Goal: Find contact information: Find contact information

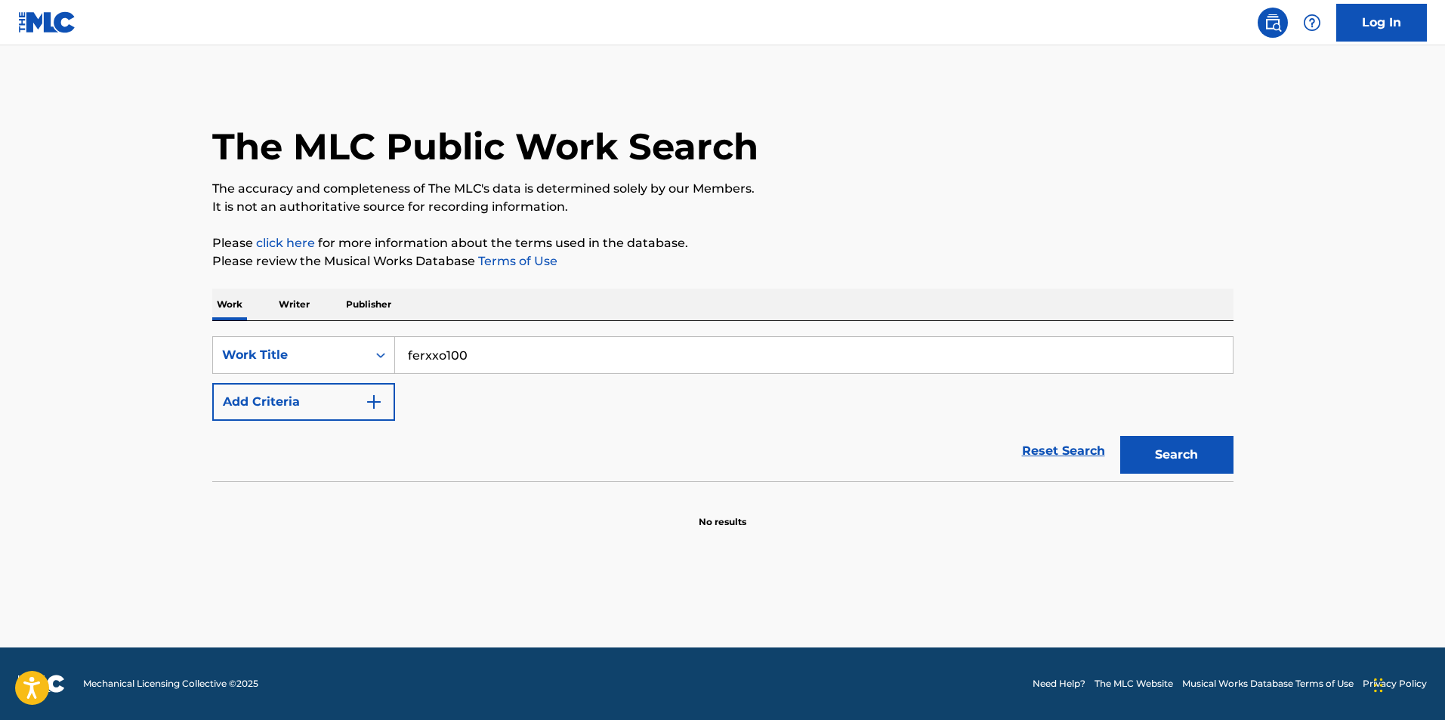
click at [444, 357] on input "ferxxo100" at bounding box center [814, 355] width 838 height 36
click at [440, 358] on input "ferxxo100" at bounding box center [814, 355] width 838 height 36
click at [443, 356] on input "ferxxo100" at bounding box center [814, 355] width 838 height 36
type input "ferxxo 100"
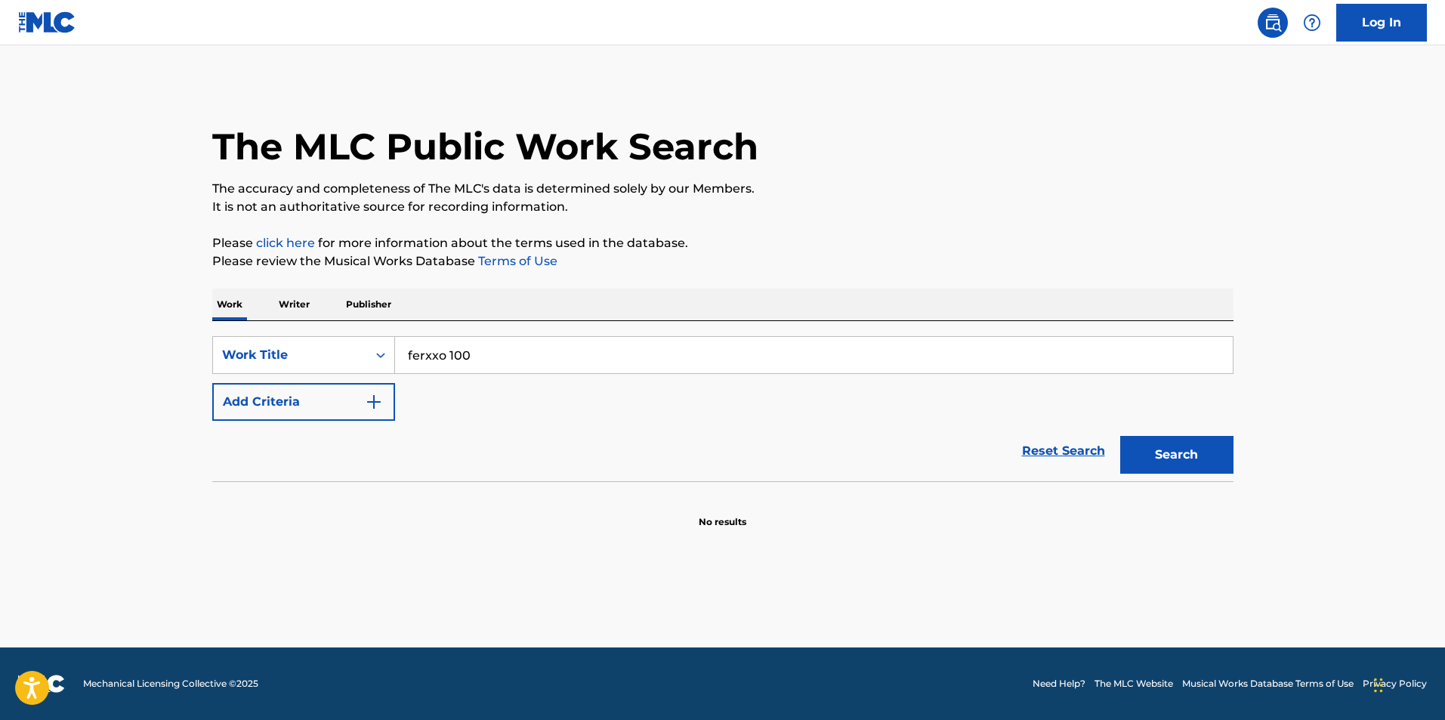
click at [1120, 436] on button "Search" at bounding box center [1176, 455] width 113 height 38
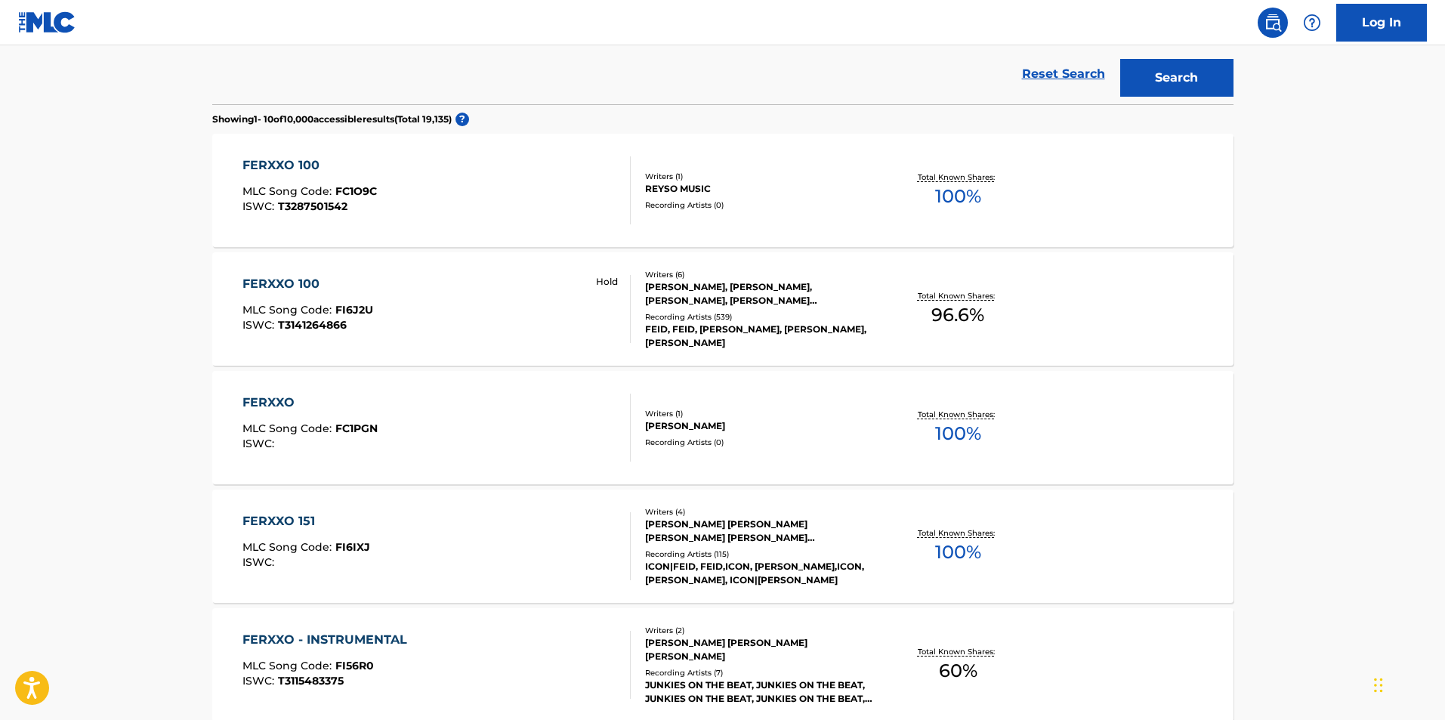
scroll to position [378, 0]
click at [499, 301] on div "FERXXO 100 MLC Song Code : FI6J2U ISWC : T3141264866 Hold" at bounding box center [437, 308] width 388 height 68
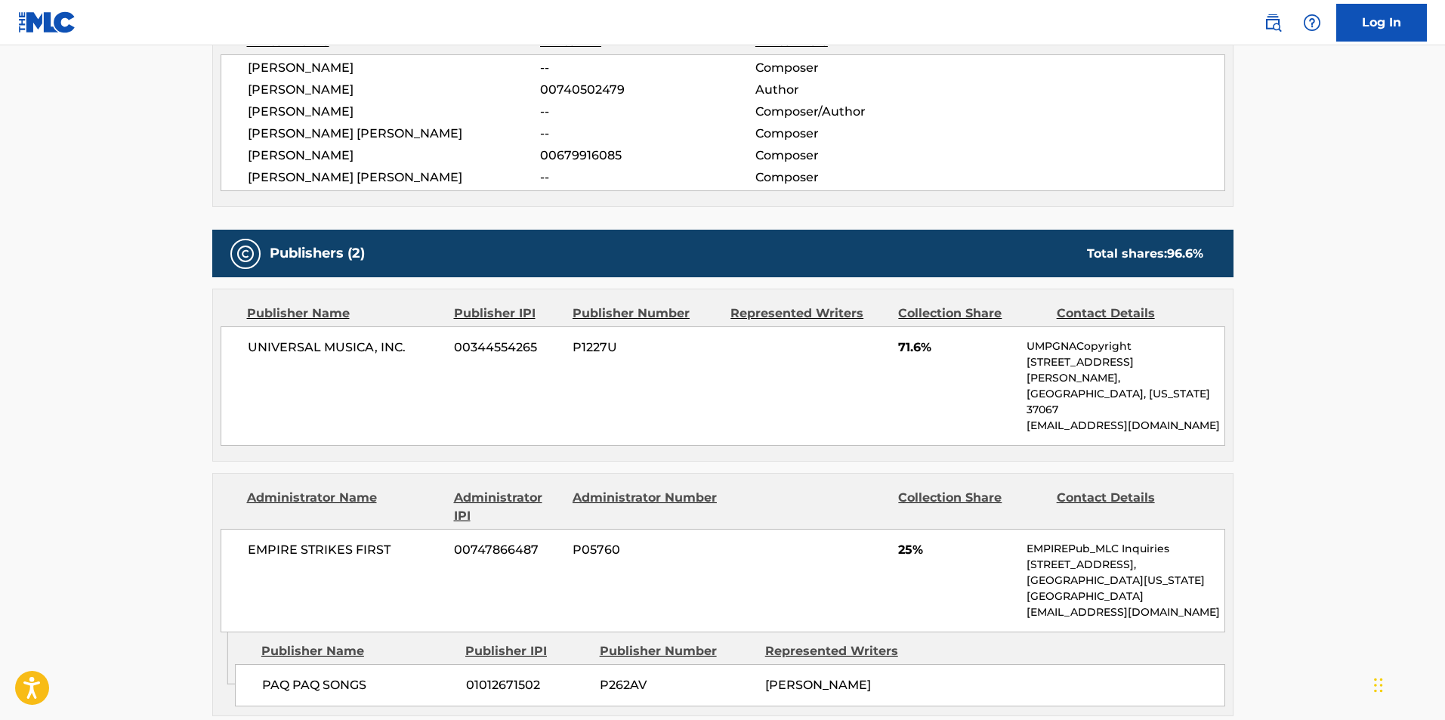
scroll to position [683, 0]
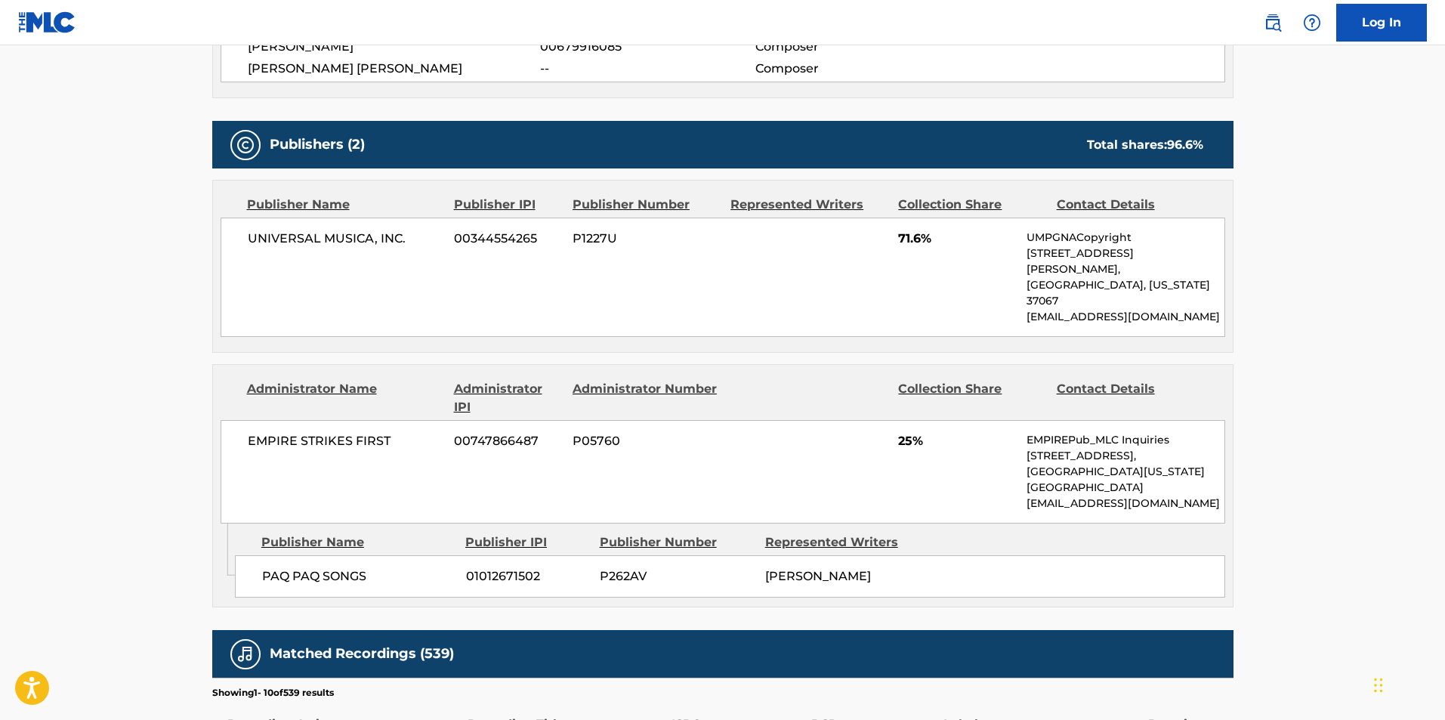
click at [898, 432] on span "25%" at bounding box center [956, 441] width 117 height 18
click at [910, 432] on span "25%" at bounding box center [956, 441] width 117 height 18
click at [905, 432] on span "25%" at bounding box center [956, 441] width 117 height 18
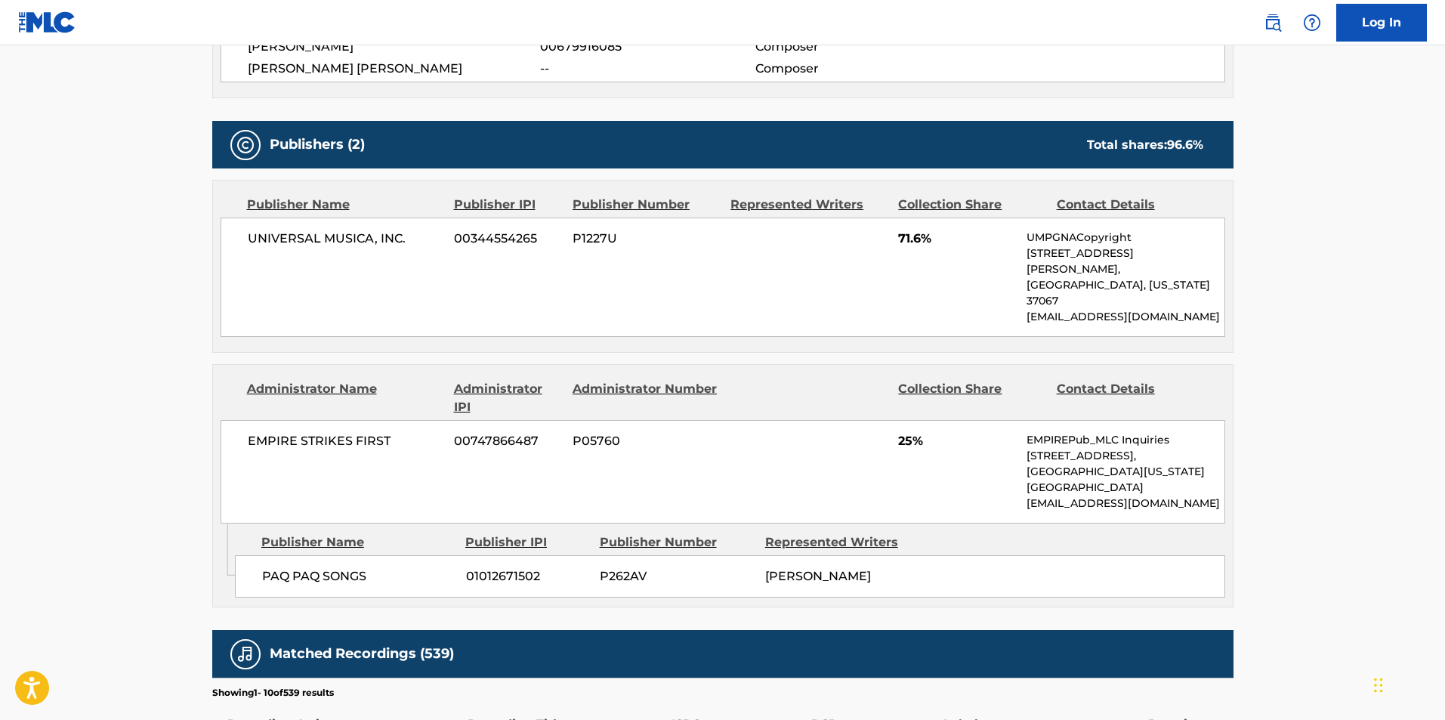
click at [737, 283] on div "UNIVERSAL MUSICA, INC. 00344554265 P1227U 71.6% UMPGNACopyright [STREET_ADDRESS…" at bounding box center [723, 277] width 1005 height 119
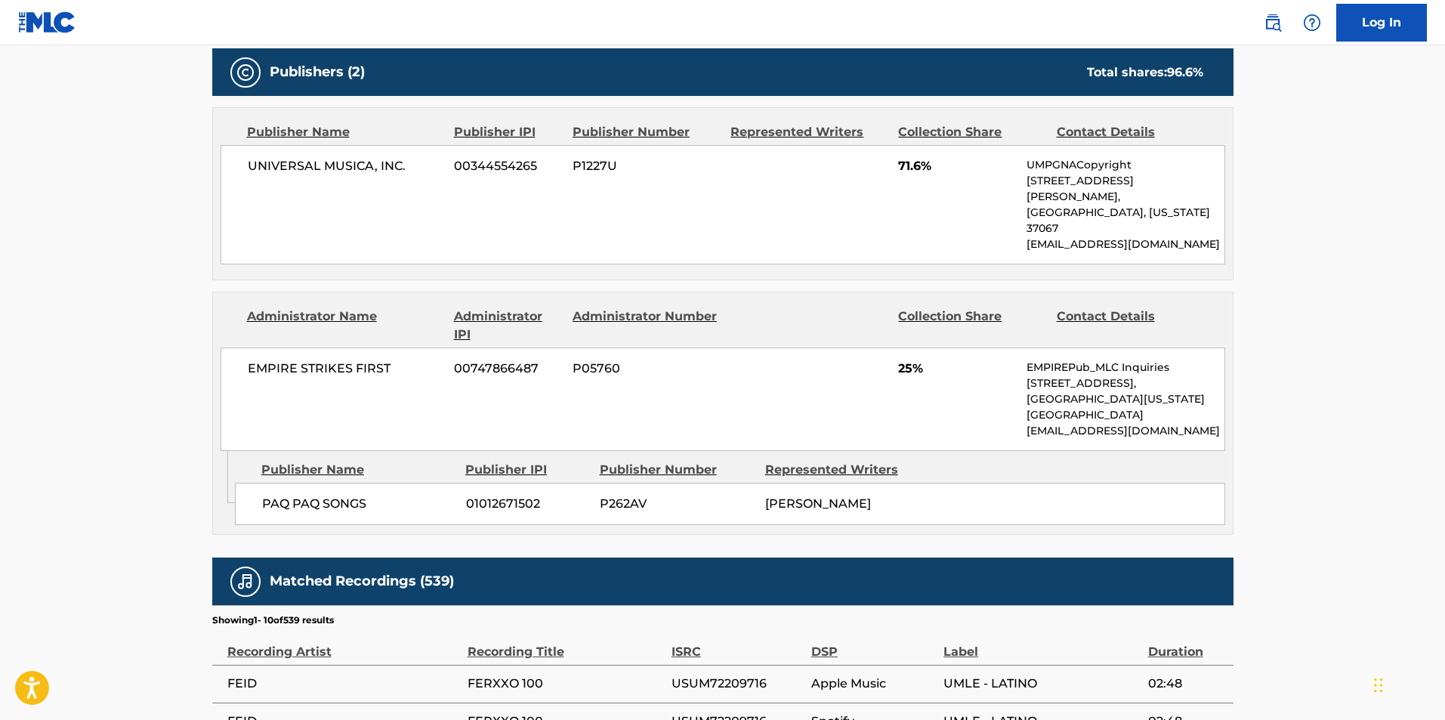
scroll to position [759, 0]
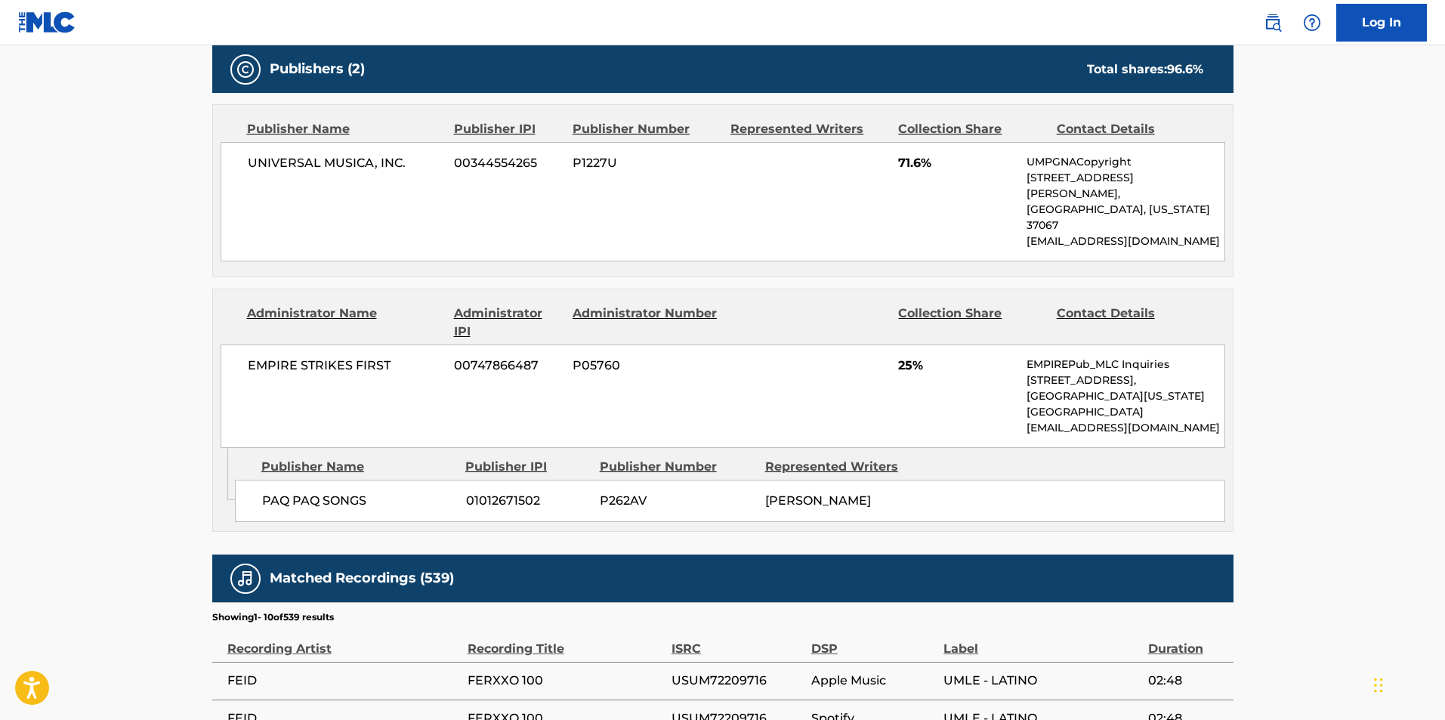
click at [1324, 331] on main "< Back to public search results Copy work link FERXXO 100 Hold Work Detail Memb…" at bounding box center [722, 202] width 1445 height 1831
click at [1369, 402] on main "< Back to public search results Copy work link FERXXO 100 Hold Work Detail Memb…" at bounding box center [722, 202] width 1445 height 1831
click at [1092, 420] on p "[EMAIL_ADDRESS][DOMAIN_NAME]" at bounding box center [1125, 428] width 197 height 16
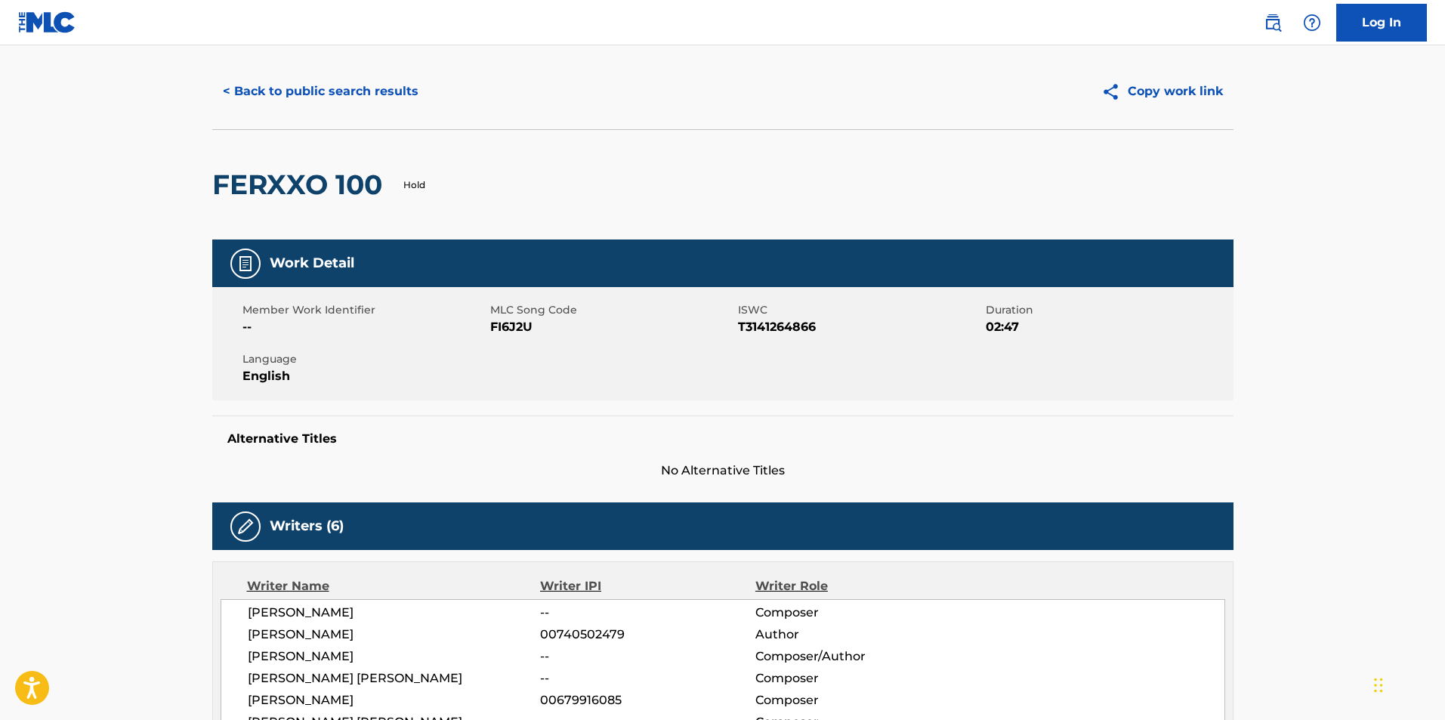
scroll to position [0, 0]
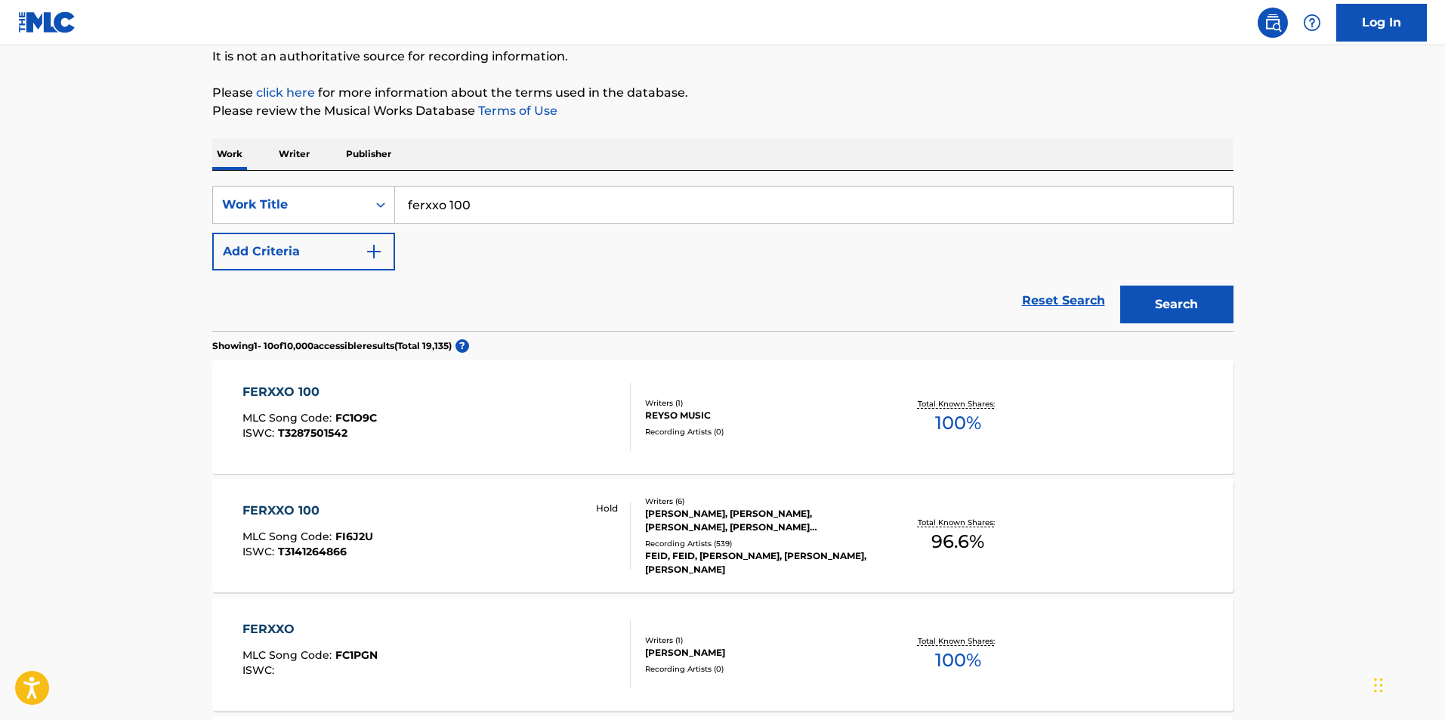
scroll to position [151, 0]
click at [611, 522] on div "Hold" at bounding box center [607, 535] width 48 height 68
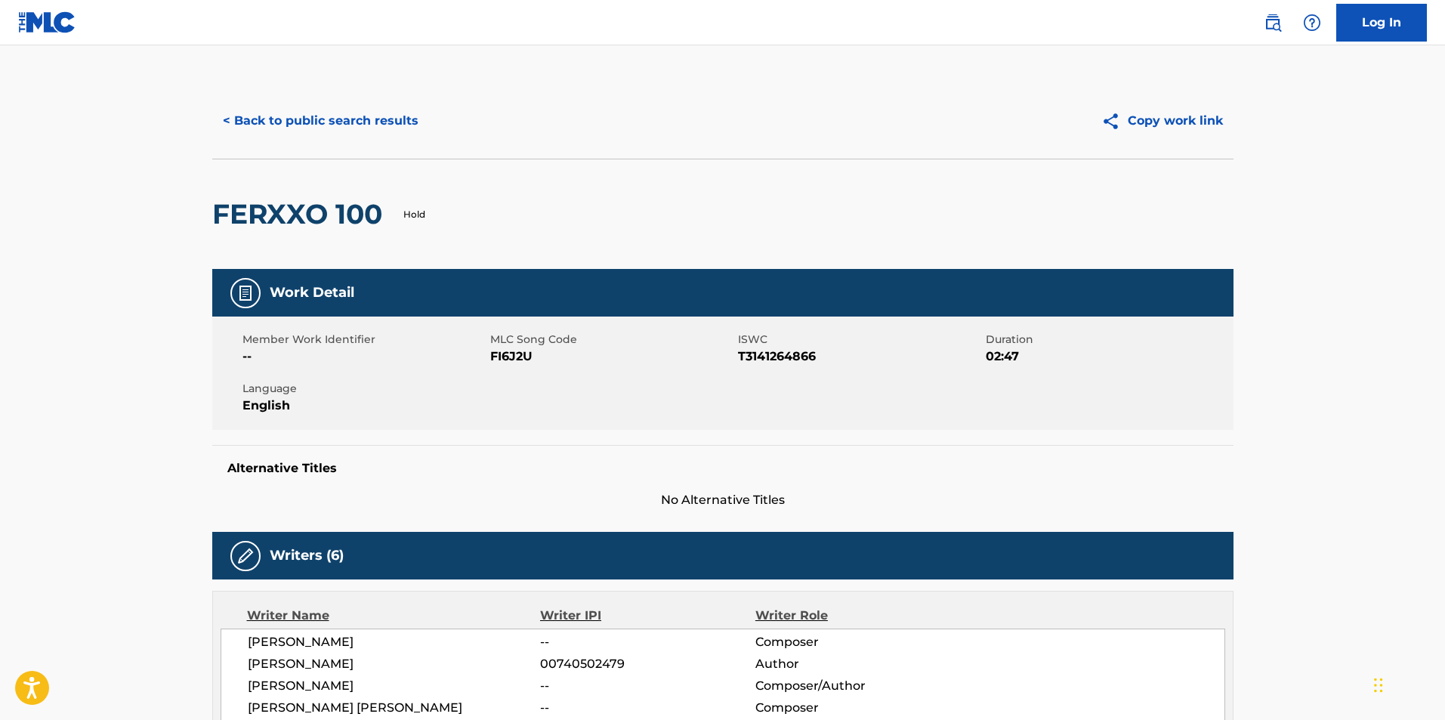
scroll to position [151, 0]
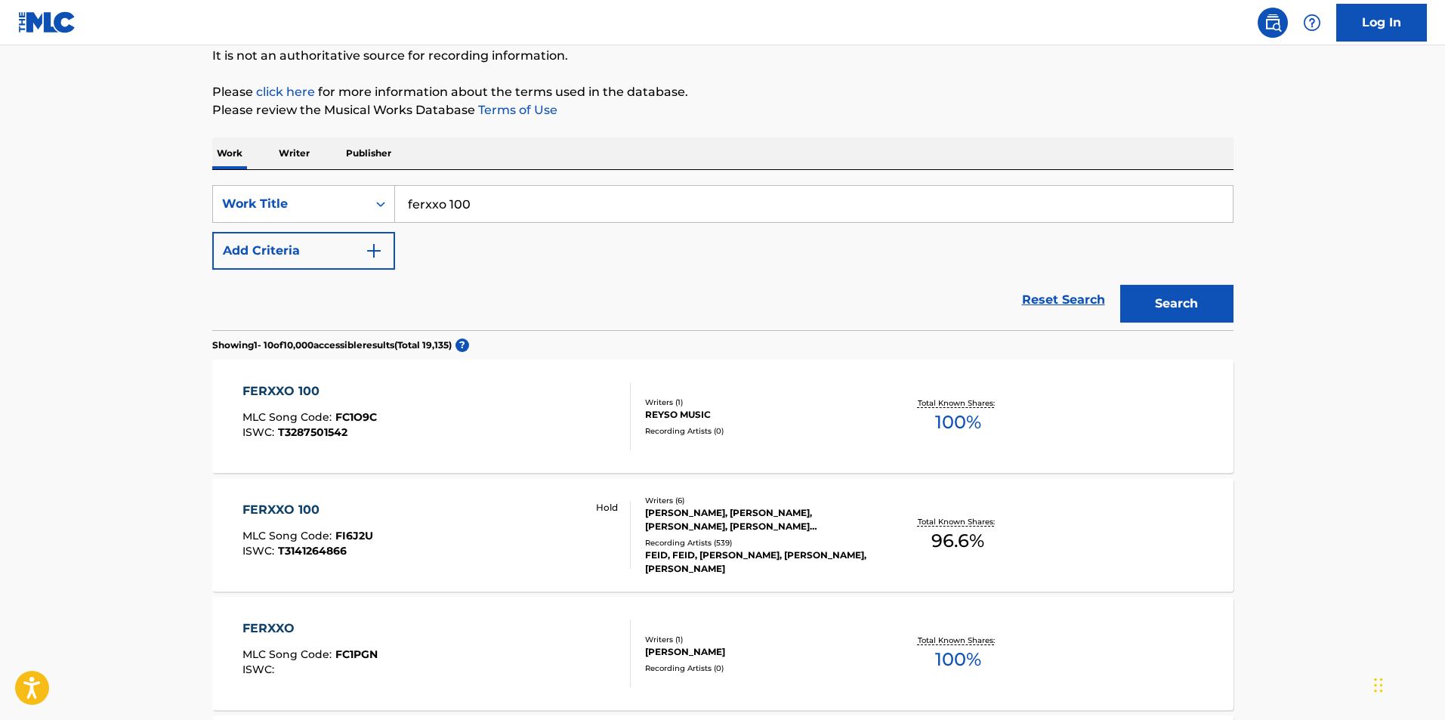
click at [507, 513] on div "FERXXO 100 MLC Song Code : FI6J2U ISWC : T3141264866 Hold" at bounding box center [437, 535] width 388 height 68
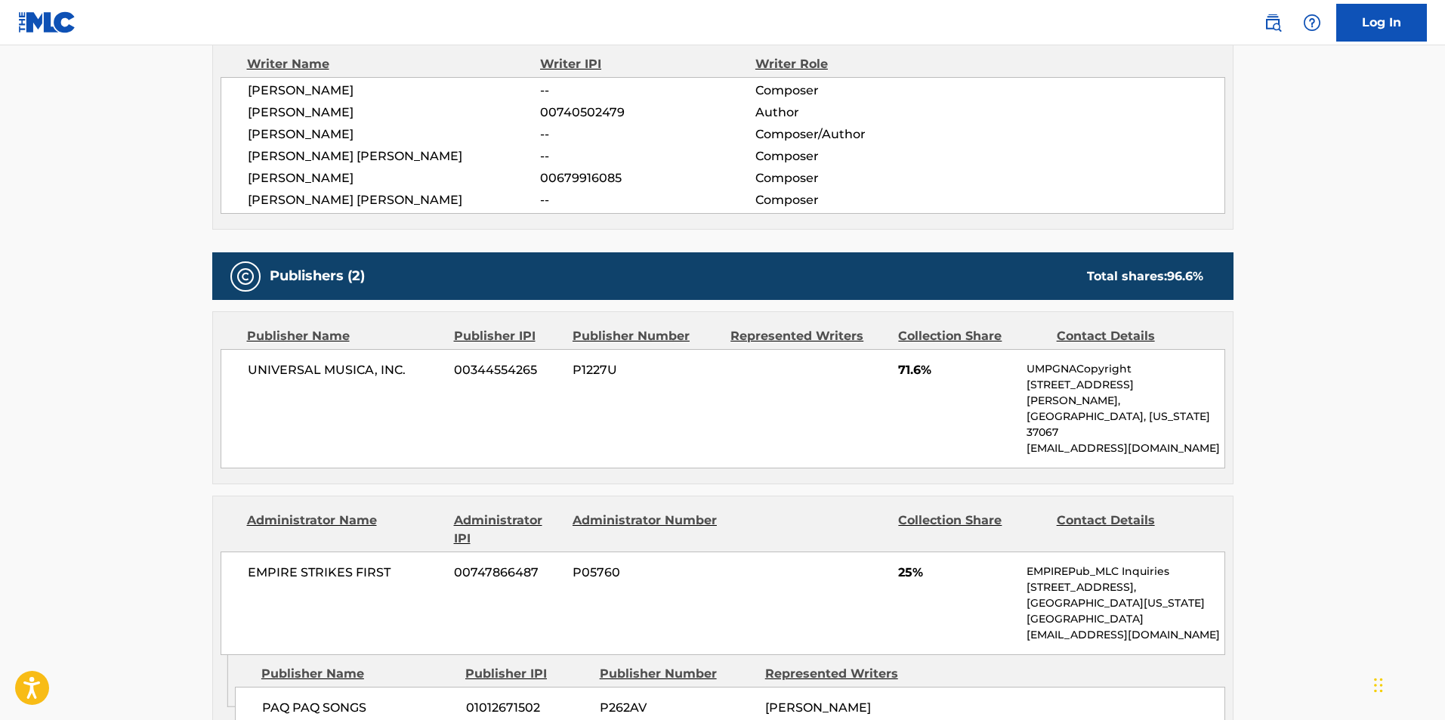
scroll to position [532, 0]
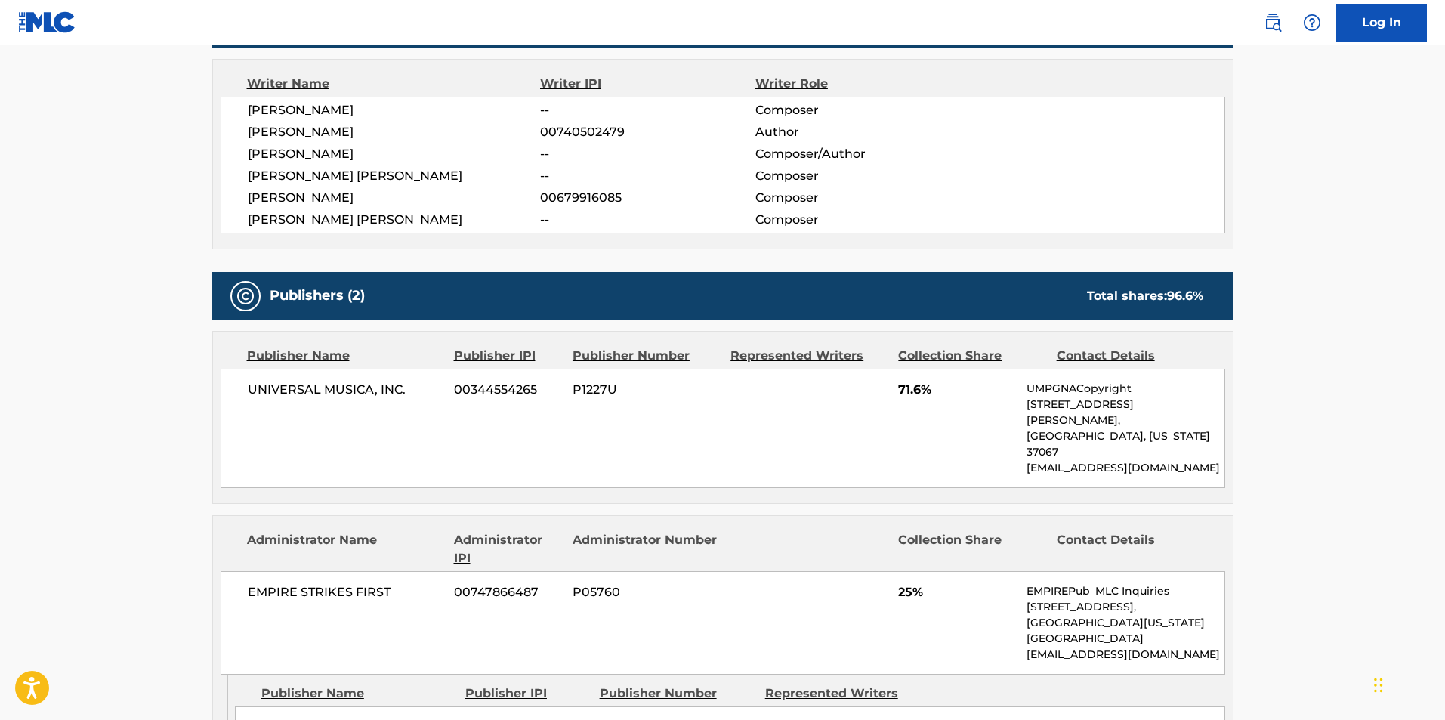
click at [765, 460] on div "Publisher Name Publisher IPI Publisher Number Represented Writers Collection Sh…" at bounding box center [723, 418] width 1020 height 172
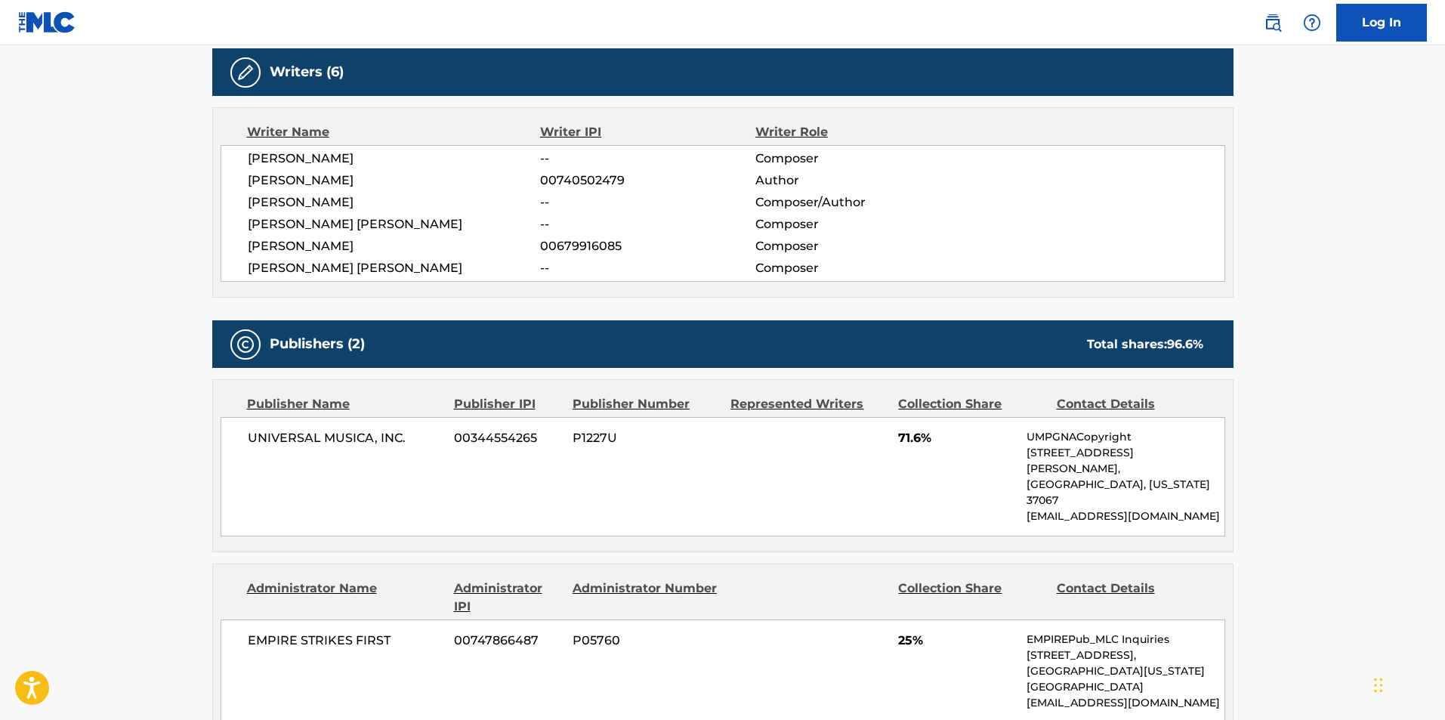
scroll to position [456, 0]
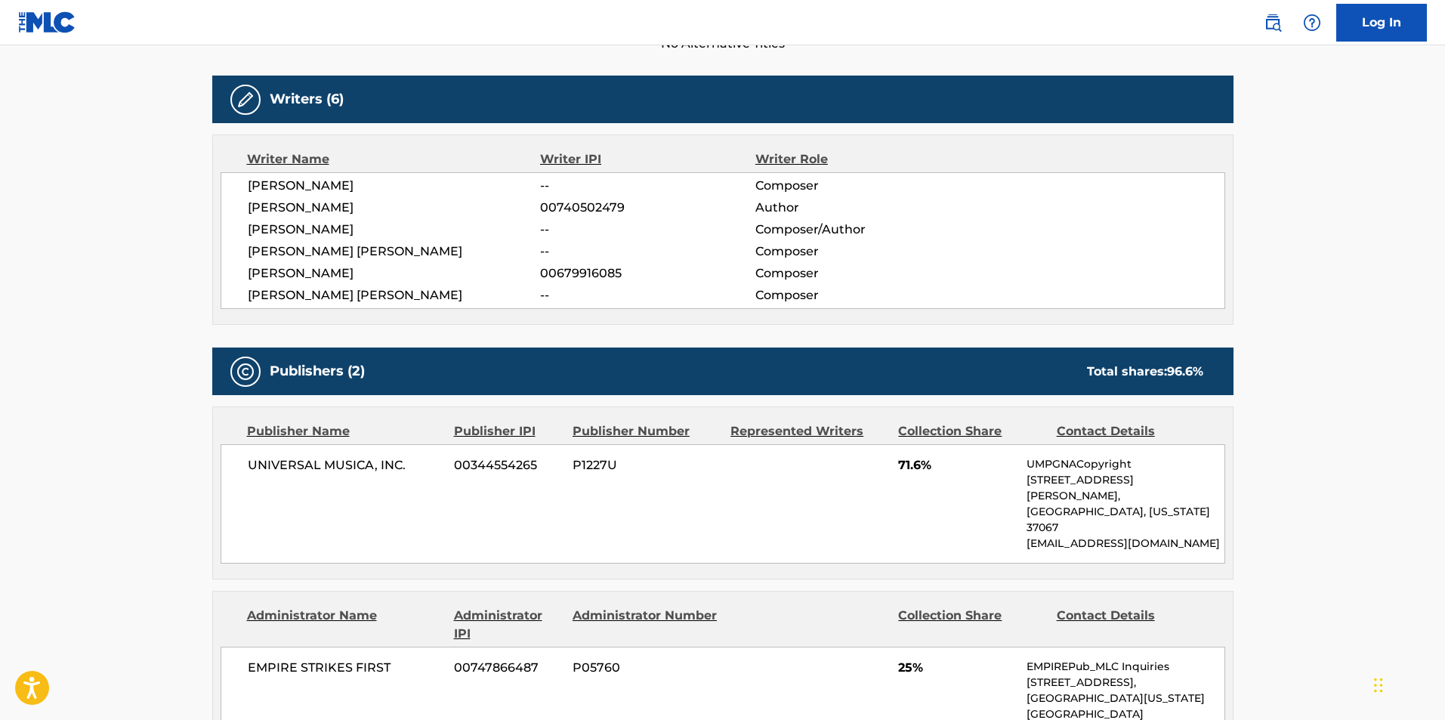
click at [1253, 379] on main "< Back to public search results Copy work link FERXXO 100 Hold Work Detail Memb…" at bounding box center [722, 504] width 1445 height 1831
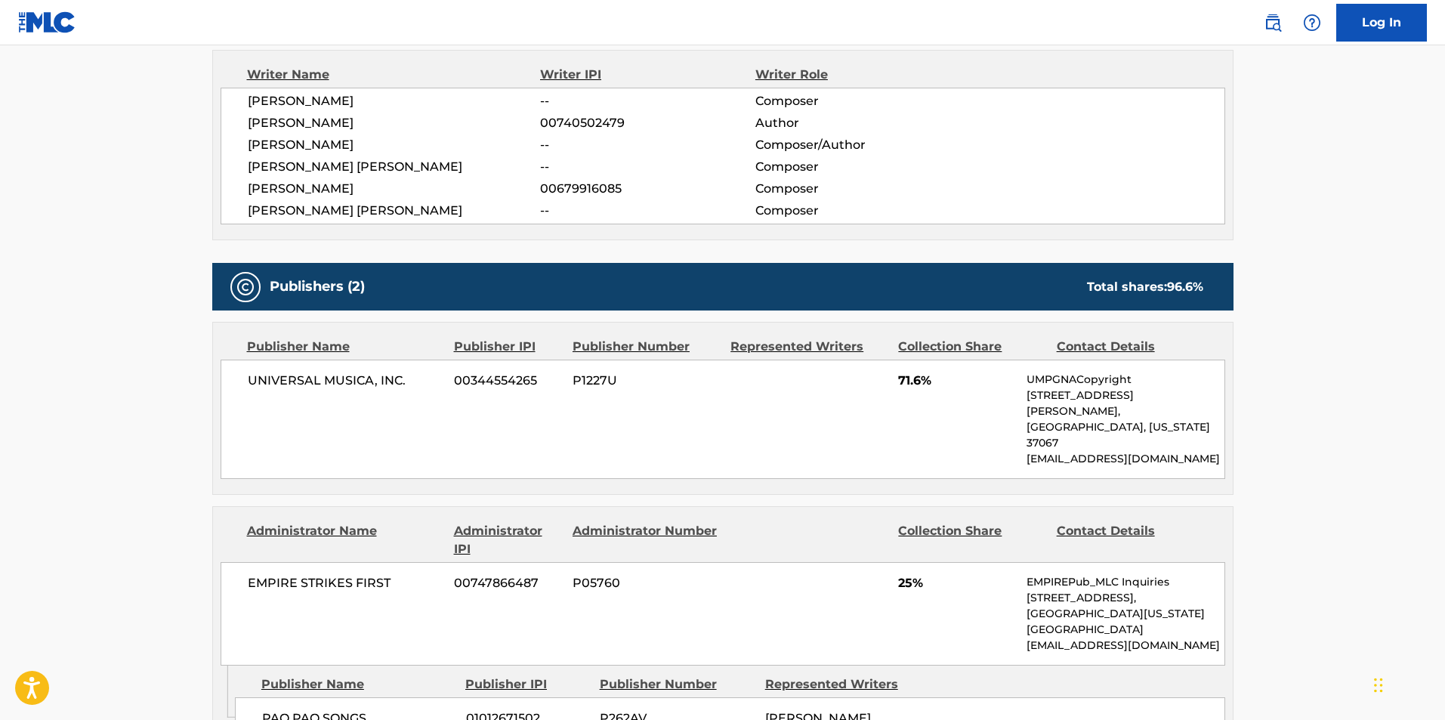
scroll to position [532, 0]
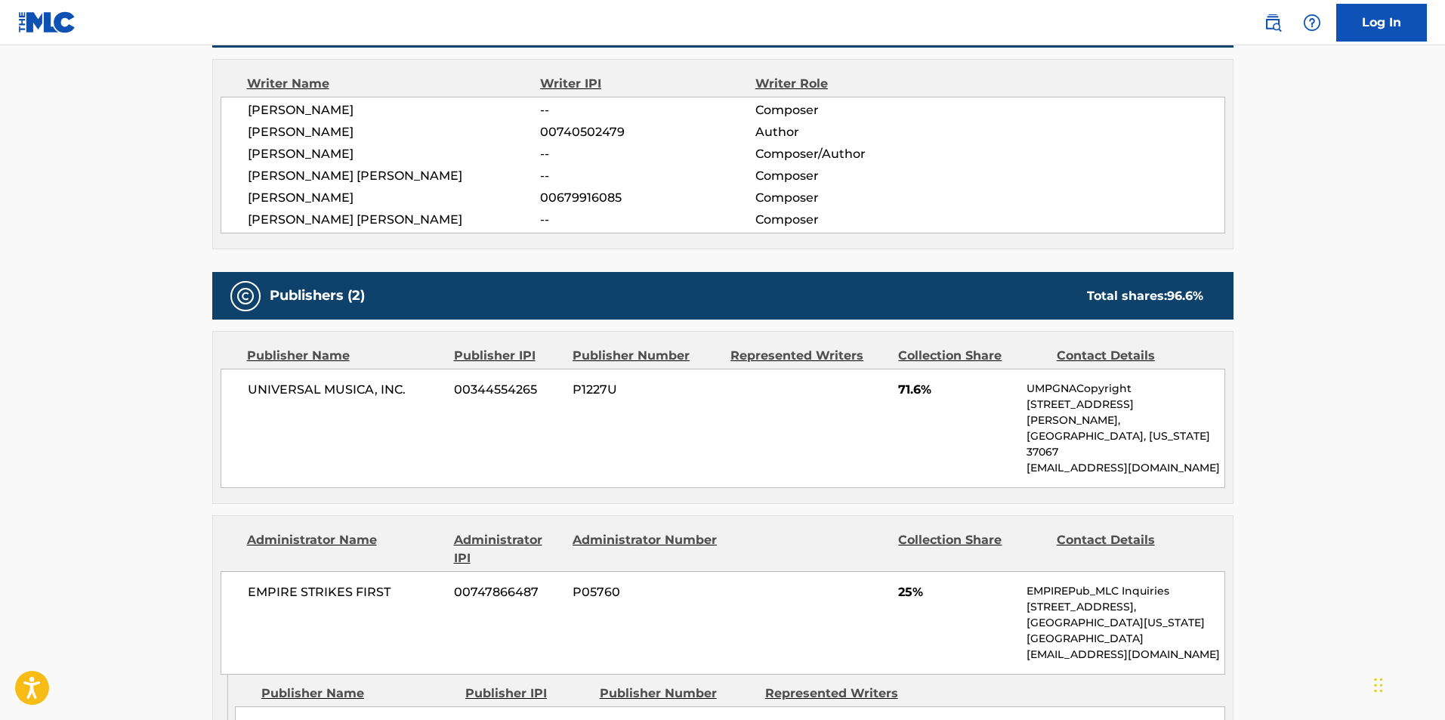
click at [1275, 397] on main "< Back to public search results Copy work link FERXXO 100 Hold Work Detail Memb…" at bounding box center [722, 428] width 1445 height 1831
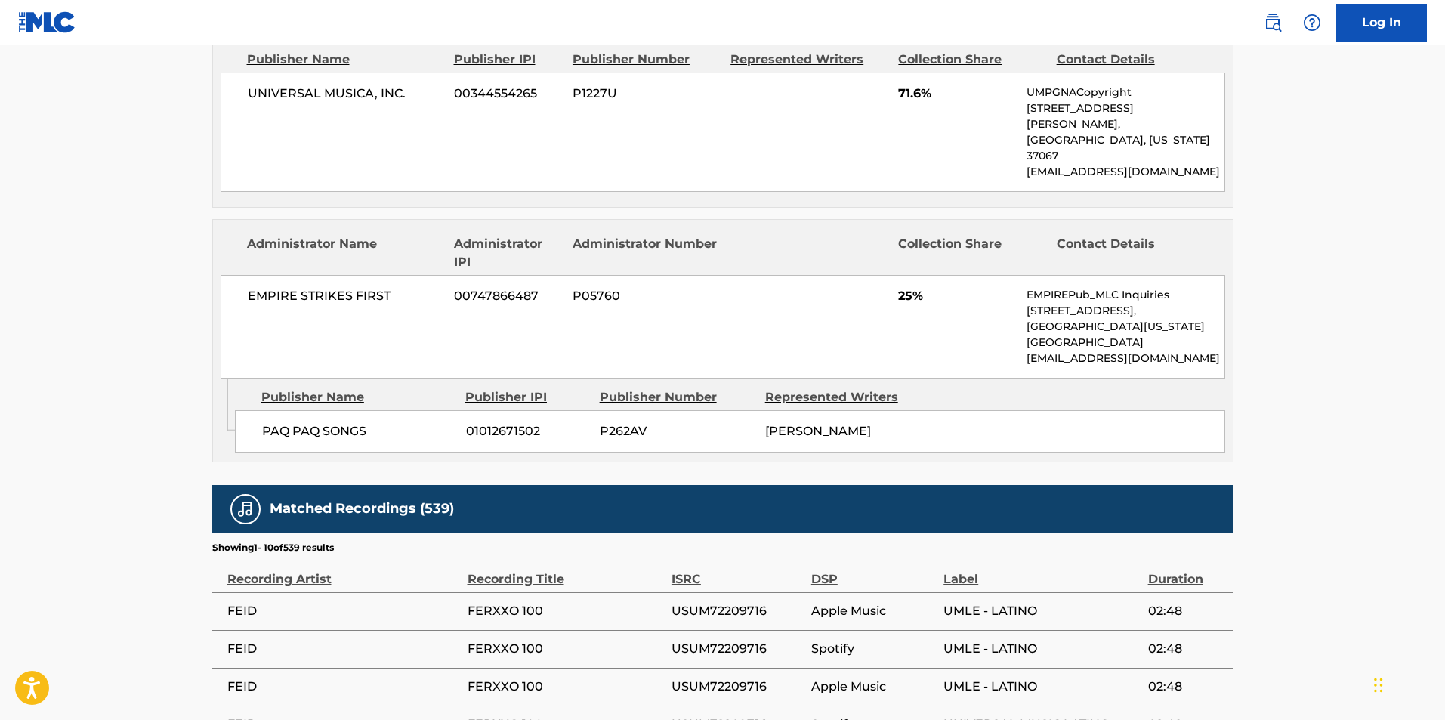
scroll to position [759, 0]
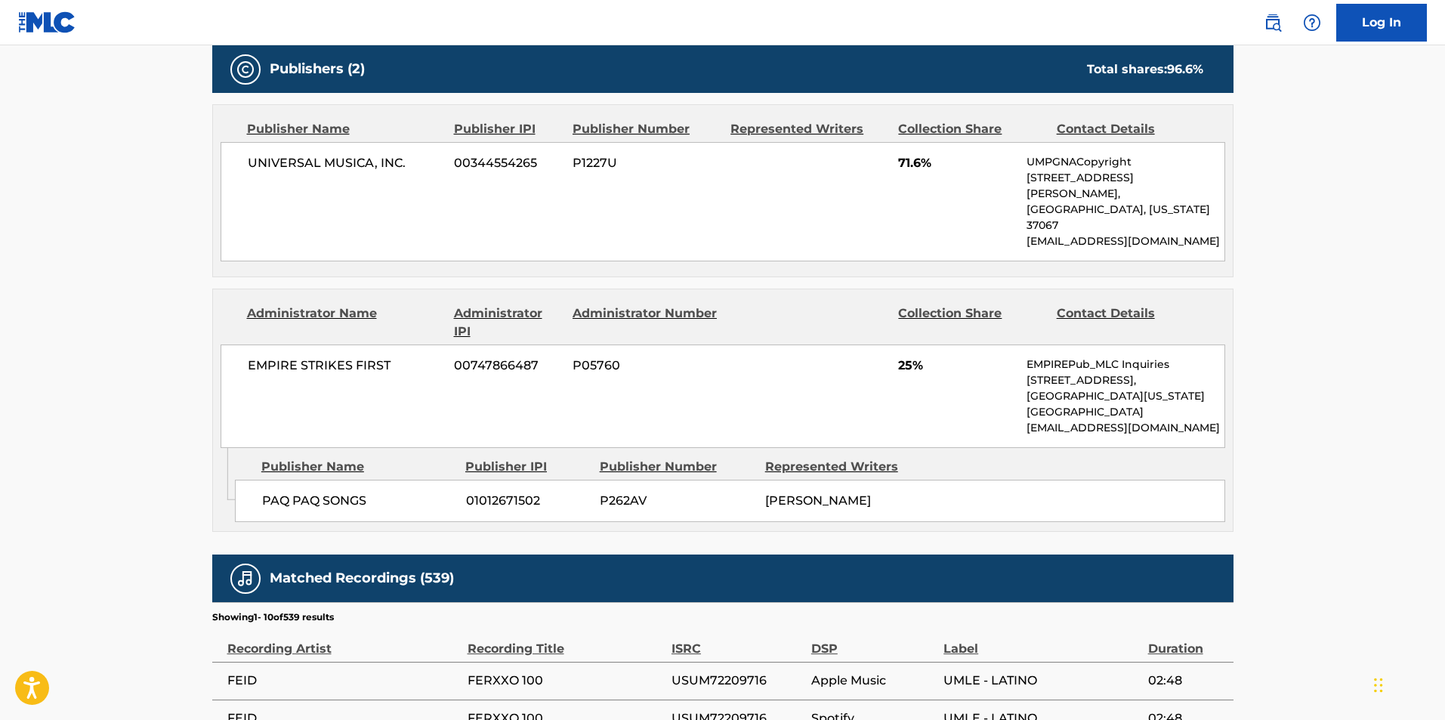
click at [1300, 394] on main "< Back to public search results Copy work link FERXXO 100 Hold Work Detail Memb…" at bounding box center [722, 202] width 1445 height 1831
drag, startPoint x: 1141, startPoint y: 399, endPoint x: 1114, endPoint y: 396, distance: 27.4
click at [1296, 407] on main "< Back to public search results Copy work link FERXXO 100 Hold Work Detail Memb…" at bounding box center [722, 202] width 1445 height 1831
drag, startPoint x: 1124, startPoint y: 391, endPoint x: 1139, endPoint y: 396, distance: 15.8
click at [1139, 420] on p "[EMAIL_ADDRESS][DOMAIN_NAME]" at bounding box center [1125, 428] width 197 height 16
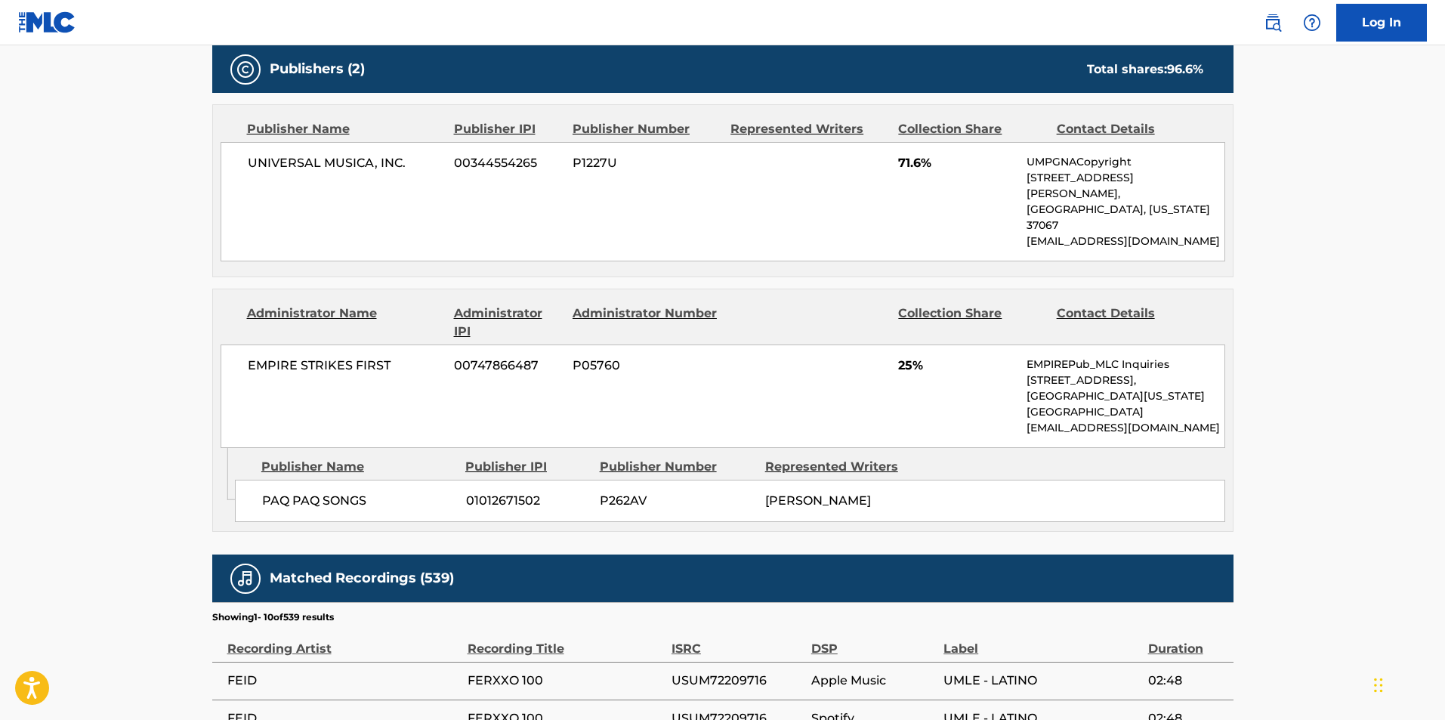
click at [1139, 420] on p "[EMAIL_ADDRESS][DOMAIN_NAME]" at bounding box center [1125, 428] width 197 height 16
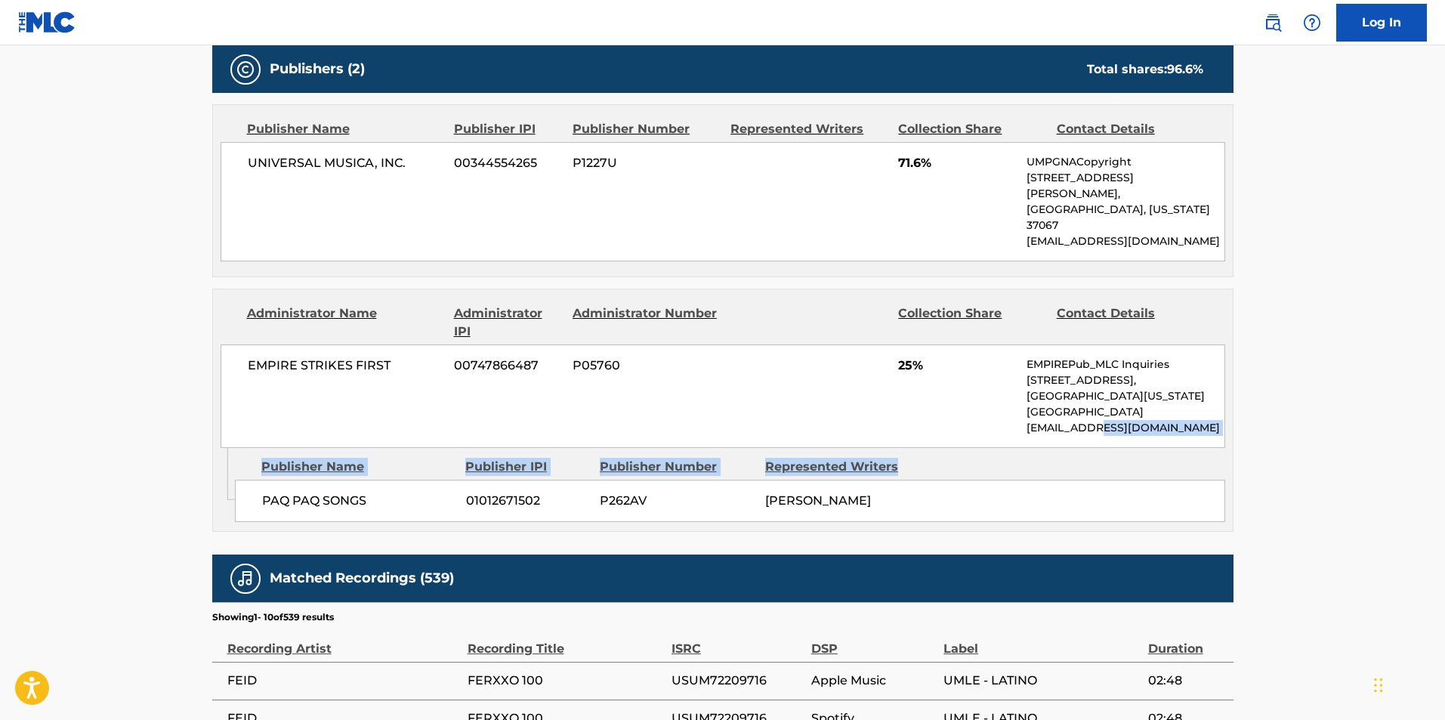
drag, startPoint x: 1161, startPoint y: 396, endPoint x: 1125, endPoint y: 394, distance: 36.3
click at [1126, 420] on p "[EMAIL_ADDRESS][DOMAIN_NAME]" at bounding box center [1125, 428] width 197 height 16
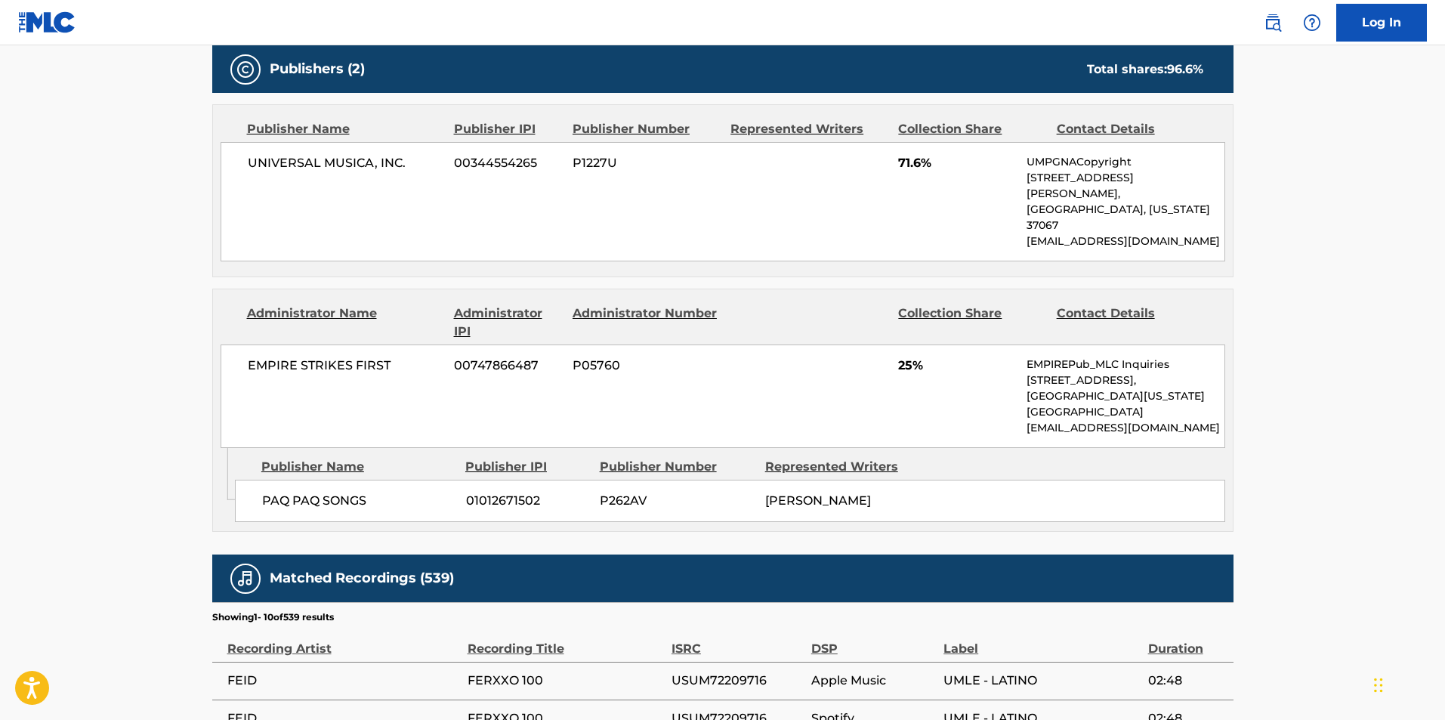
click at [1120, 420] on p "[EMAIL_ADDRESS][DOMAIN_NAME]" at bounding box center [1125, 428] width 197 height 16
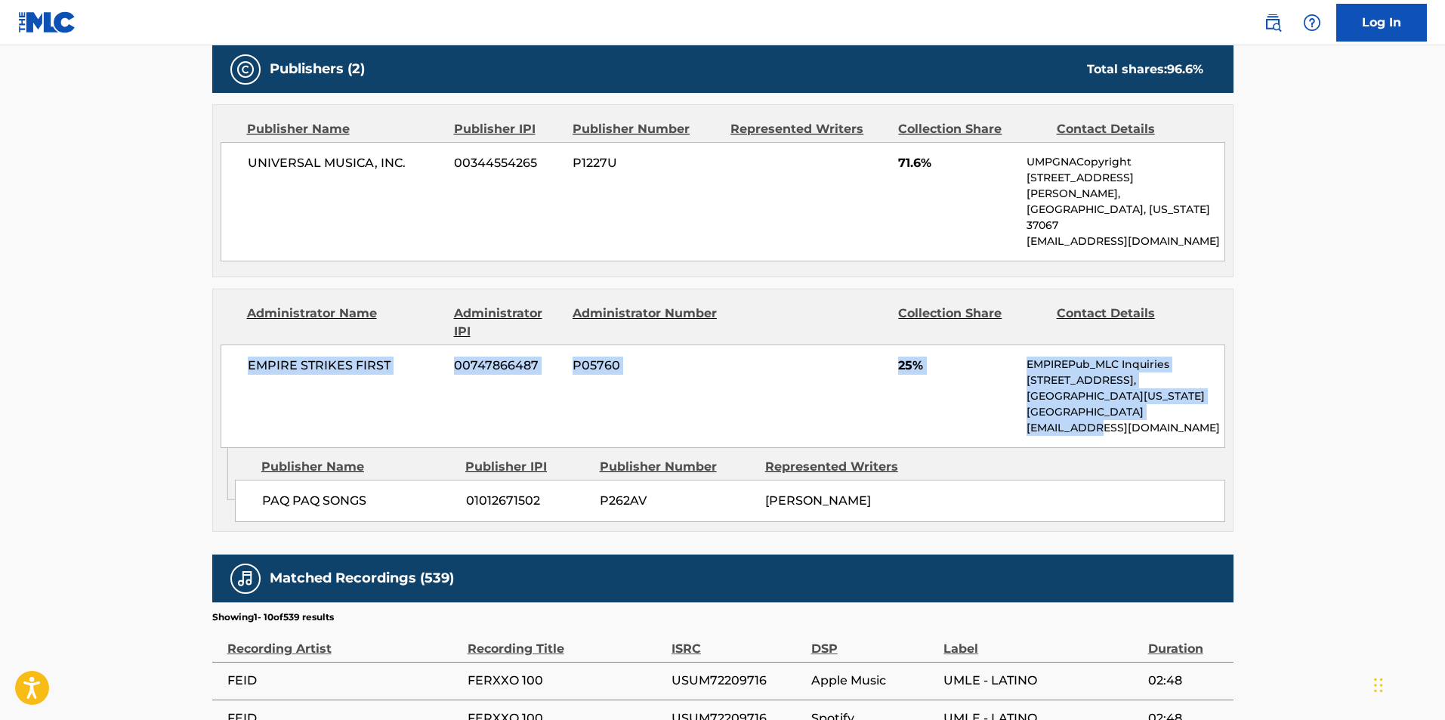
drag, startPoint x: 1149, startPoint y: 399, endPoint x: 245, endPoint y: 329, distance: 907.1
click at [245, 345] on div "EMPIRE STRIKES FIRST 00747866487 P05760 25% EMPIREPub_MLC Inquiries [STREET_ADD…" at bounding box center [723, 397] width 1005 height 104
click at [1164, 420] on p "[EMAIL_ADDRESS][DOMAIN_NAME]" at bounding box center [1125, 428] width 197 height 16
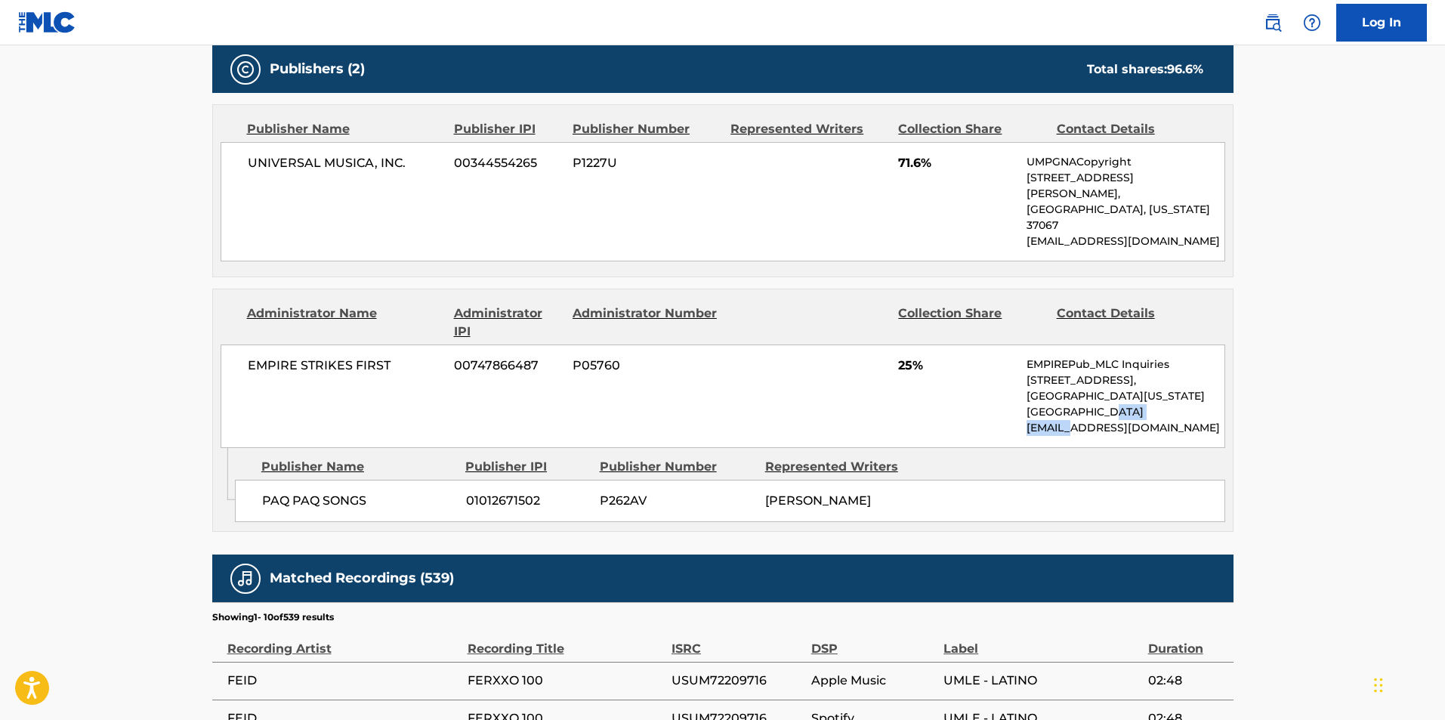
drag, startPoint x: 1143, startPoint y: 388, endPoint x: 1084, endPoint y: 399, distance: 60.0
click at [1084, 399] on div "EMPIREPub_MLC Inquiries [STREET_ADDRESS][US_STATE] [EMAIL_ADDRESS][DOMAIN_NAME]" at bounding box center [1125, 396] width 197 height 79
click at [1147, 405] on div "EMPIRE STRIKES FIRST 00747866487 P05760 25% EMPIREPub_MLC Inquiries [STREET_ADD…" at bounding box center [723, 397] width 1005 height 104
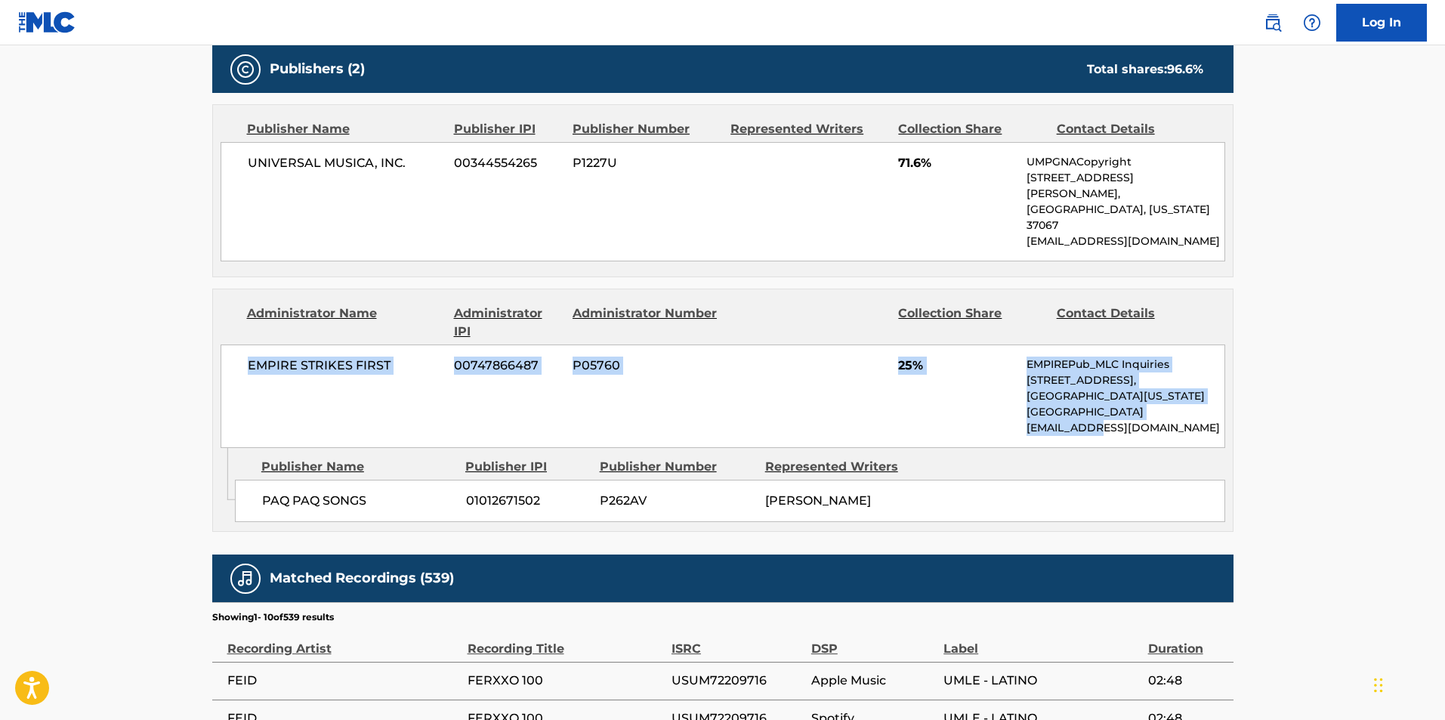
drag, startPoint x: 1091, startPoint y: 397, endPoint x: 244, endPoint y: 333, distance: 849.4
click at [244, 345] on div "EMPIRE STRIKES FIRST 00747866487 P05760 25% EMPIREPub_MLC Inquiries [STREET_ADD…" at bounding box center [723, 397] width 1005 height 104
click at [1166, 415] on div "EMPIRE STRIKES FIRST 00747866487 P05760 25% EMPIREPub_MLC Inquiries [STREET_ADD…" at bounding box center [723, 397] width 1005 height 104
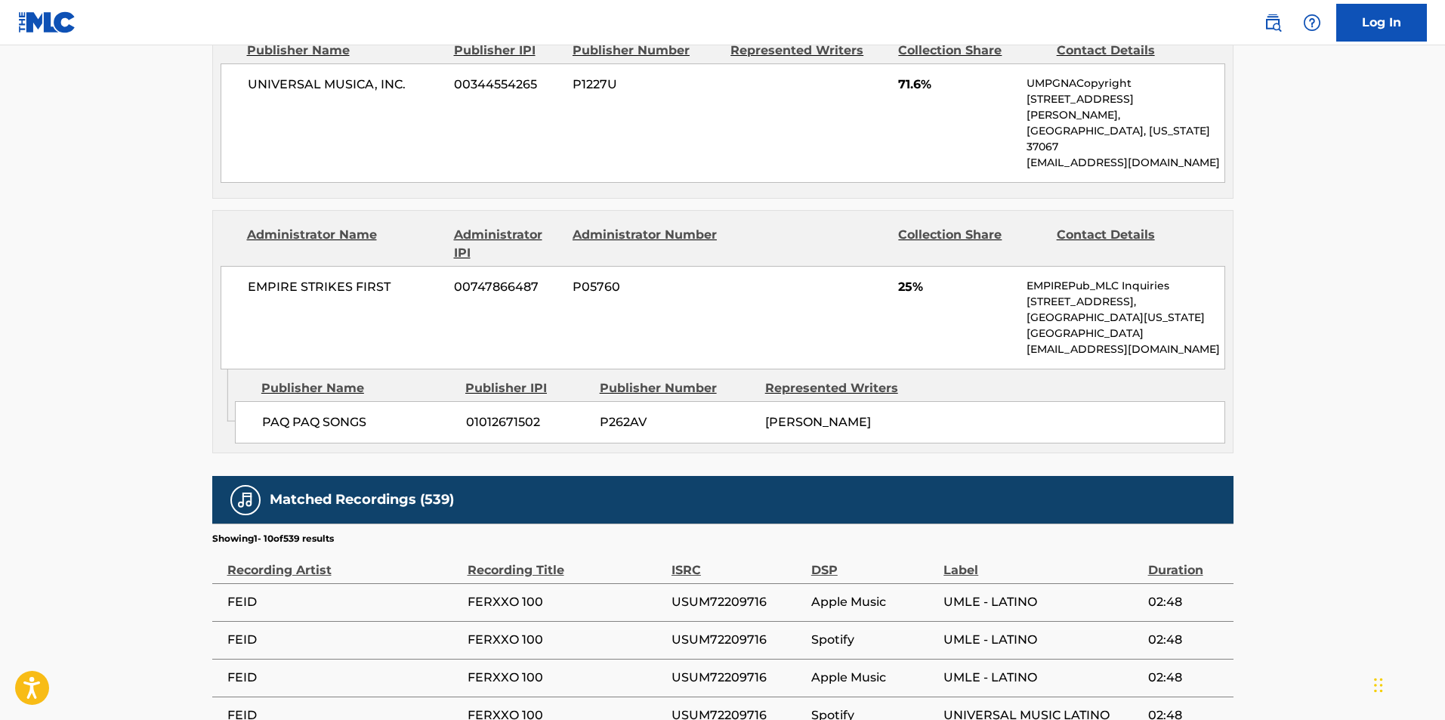
scroll to position [834, 0]
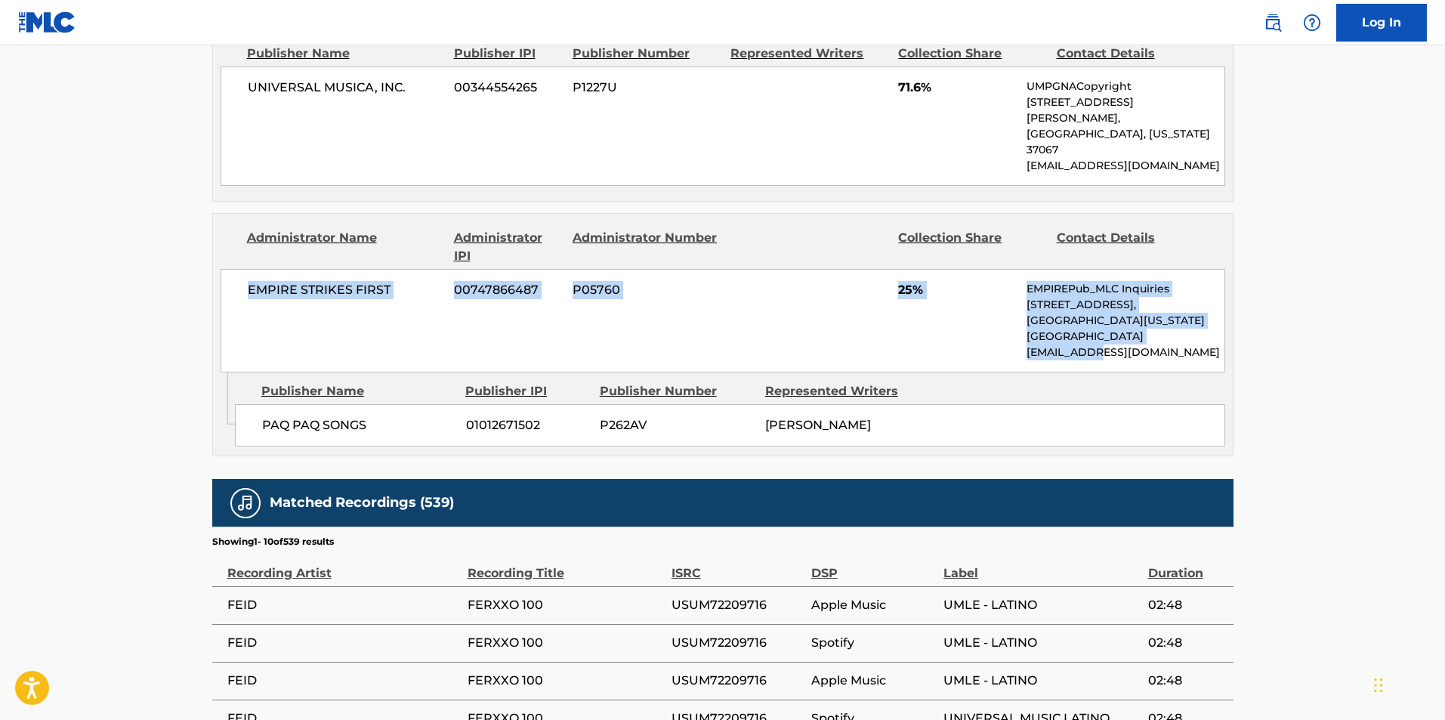
drag, startPoint x: 1109, startPoint y: 317, endPoint x: 246, endPoint y: 275, distance: 863.8
click at [246, 275] on div "EMPIRE STRIKES FIRST 00747866487 P05760 25% EMPIREPub_MLC Inquiries [STREET_ADD…" at bounding box center [723, 321] width 1005 height 104
click at [1182, 329] on p "[GEOGRAPHIC_DATA]" at bounding box center [1125, 337] width 197 height 16
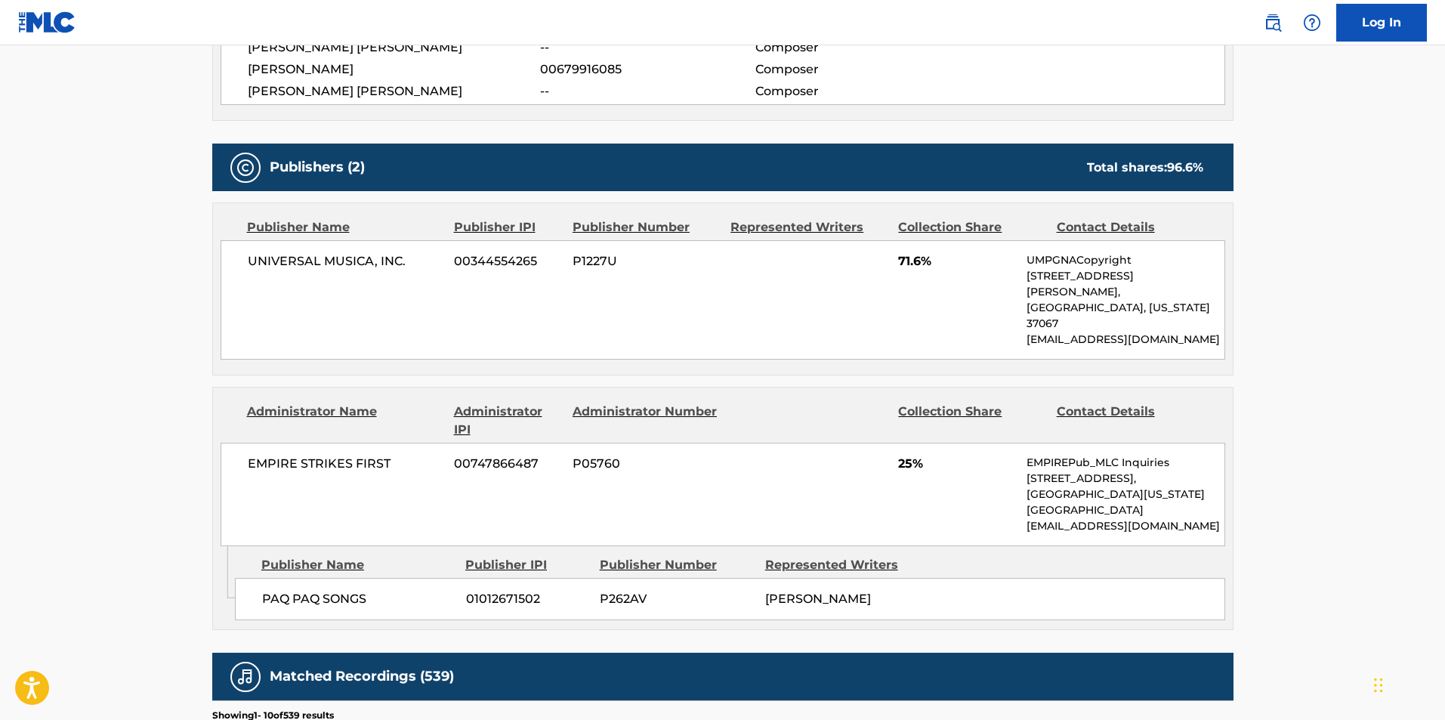
scroll to position [607, 0]
